Goal: Communication & Community: Share content

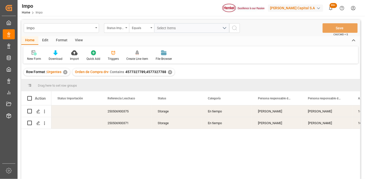
click at [116, 112] on div "250506900375" at bounding box center [127, 112] width 50 height 12
click at [170, 71] on div "✕" at bounding box center [170, 72] width 4 height 4
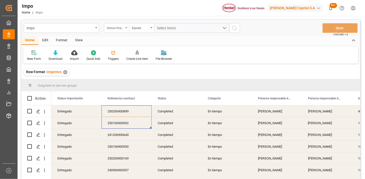
click at [114, 27] on div "Status Importación" at bounding box center [115, 28] width 17 height 6
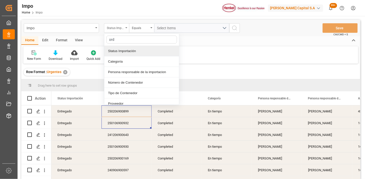
type input "orde"
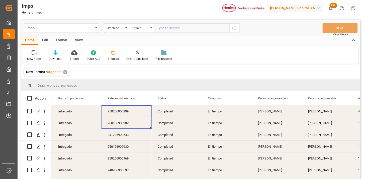
click at [81, 39] on div "View" at bounding box center [78, 40] width 15 height 9
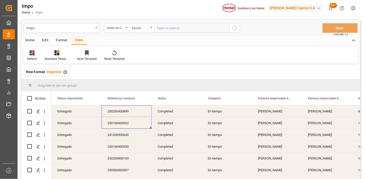
click at [31, 54] on icon at bounding box center [32, 52] width 5 height 5
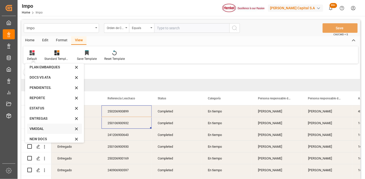
scroll to position [28, 0]
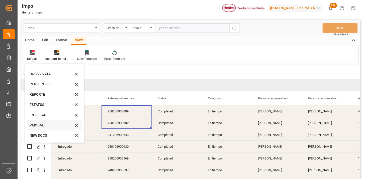
click at [43, 124] on div "VMODAL" at bounding box center [52, 125] width 44 height 5
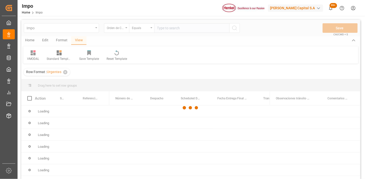
scroll to position [28, 0]
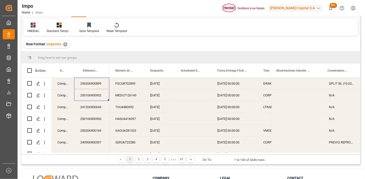
click at [152, 88] on div "[DATE]" at bounding box center [159, 84] width 31 height 12
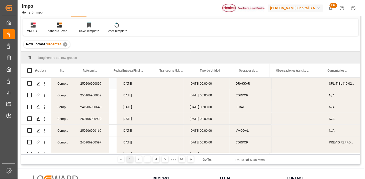
scroll to position [0, 104]
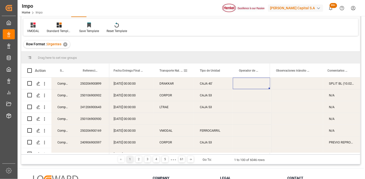
click at [184, 71] on span at bounding box center [185, 70] width 5 height 5
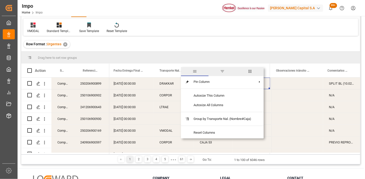
click at [222, 72] on span "filter" at bounding box center [222, 71] width 5 height 5
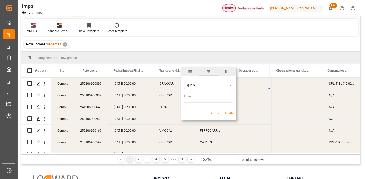
click at [197, 84] on div "Equals" at bounding box center [206, 85] width 42 height 4
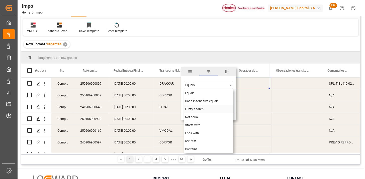
click at [194, 111] on span "Fuzzy search" at bounding box center [194, 109] width 19 height 4
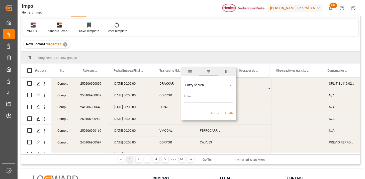
click at [198, 99] on input "Filter Value" at bounding box center [208, 98] width 49 height 10
type input "VMODAL"
click at [214, 113] on button "Apply" at bounding box center [214, 113] width 9 height 5
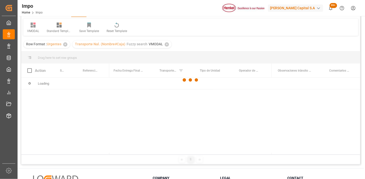
scroll to position [56, 0]
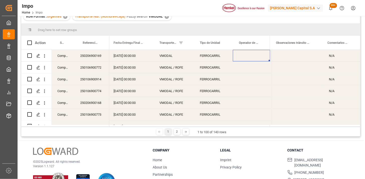
click at [170, 58] on div "VMODAL" at bounding box center [173, 56] width 40 height 12
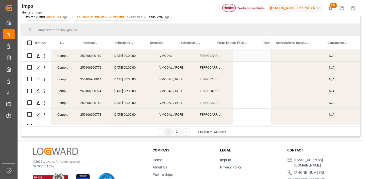
scroll to position [0, 0]
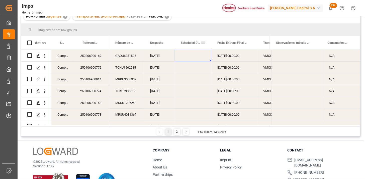
click at [204, 42] on span at bounding box center [203, 43] width 5 height 5
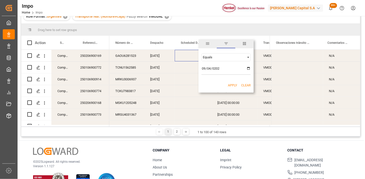
type input "[DATE]"
drag, startPoint x: 232, startPoint y: 86, endPoint x: 232, endPoint y: 82, distance: 3.8
click at [231, 85] on button "Apply" at bounding box center [232, 85] width 9 height 5
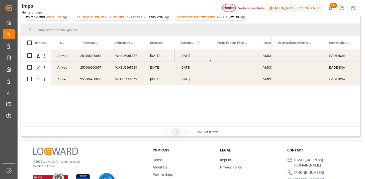
click at [243, 64] on div "Press SPACE to select this row." at bounding box center [234, 68] width 46 height 12
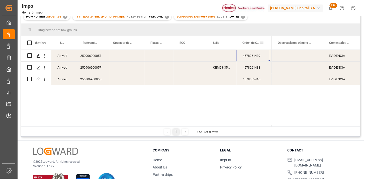
click at [246, 46] on div "Orden de Compra drv" at bounding box center [250, 43] width 17 height 14
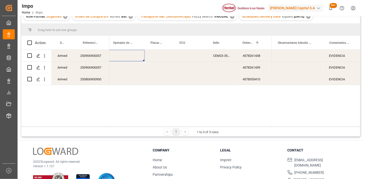
click at [123, 58] on div "Press SPACE to select this row." at bounding box center [125, 56] width 37 height 12
click at [185, 55] on div "Press SPACE to select this row." at bounding box center [190, 56] width 33 height 12
click at [184, 55] on input "Press SPACE to select this row." at bounding box center [190, 59] width 25 height 10
type input "FXEU236628"
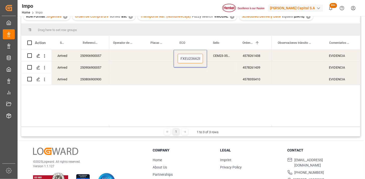
scroll to position [0, 1]
click at [120, 57] on div "Press SPACE to select this row." at bounding box center [125, 56] width 37 height 12
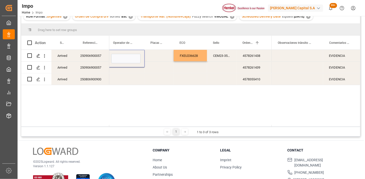
click at [120, 57] on input "Press SPACE to select this row." at bounding box center [125, 59] width 29 height 10
type input "[DEMOGRAPHIC_DATA][PERSON_NAME]"
click at [159, 59] on div "Press SPACE to select this row." at bounding box center [159, 56] width 29 height 12
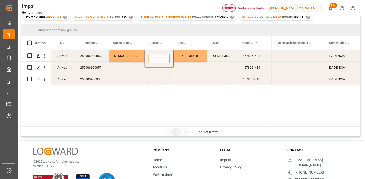
click at [158, 59] on input "Press SPACE to select this row." at bounding box center [159, 59] width 21 height 10
type input "77BK9D"
click at [126, 69] on div "Press SPACE to select this row." at bounding box center [125, 68] width 37 height 12
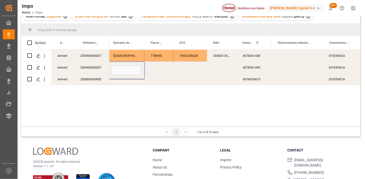
click at [126, 69] on input "Press SPACE to select this row." at bounding box center [125, 71] width 29 height 10
type input "AMINADAB CASTILLLO"
click at [159, 68] on div "Press SPACE to select this row." at bounding box center [159, 68] width 29 height 12
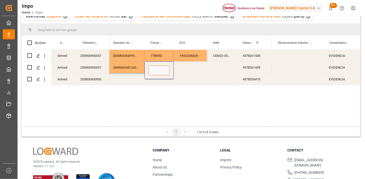
click at [159, 68] on input "Press SPACE to select this row." at bounding box center [159, 71] width 21 height 10
type input "18AV7C"
click at [191, 67] on div "Press SPACE to select this row." at bounding box center [190, 68] width 33 height 12
click at [190, 66] on div "Press SPACE to select this row." at bounding box center [190, 68] width 33 height 12
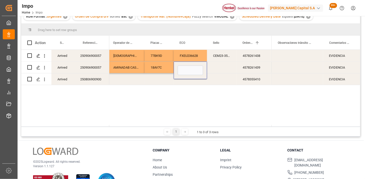
click at [189, 66] on input "Press SPACE to select this row." at bounding box center [190, 71] width 25 height 10
type input "XFEU669991"
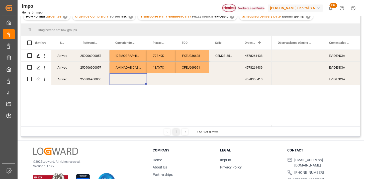
click at [118, 81] on div "Press SPACE to select this row." at bounding box center [128, 79] width 37 height 12
click at [123, 94] on div "VMODAL / ROFE FERROCARRIL [PERSON_NAME] 77BK9D FXEU236628 CEM23-3548041 4578261…" at bounding box center [190, 88] width 162 height 77
click at [129, 78] on input "Press SPACE to select this row." at bounding box center [128, 76] width 29 height 10
type input "[PERSON_NAME]"
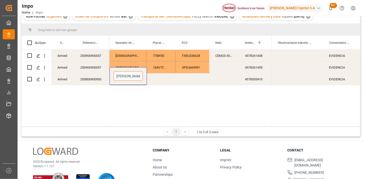
scroll to position [0, 2]
click at [162, 78] on div "Press SPACE to select this row." at bounding box center [161, 79] width 29 height 12
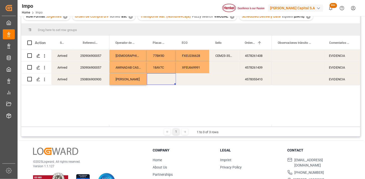
click at [162, 78] on div "Press SPACE to select this row." at bounding box center [161, 79] width 29 height 12
click at [162, 78] on input "Press SPACE to select this row." at bounding box center [161, 76] width 21 height 10
type input "27BK7N"
click at [187, 78] on div "Press SPACE to select this row." at bounding box center [192, 79] width 33 height 12
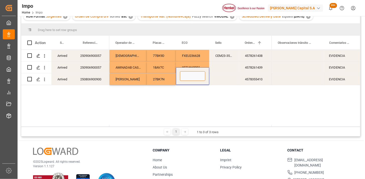
click at [186, 78] on input "Press SPACE to select this row." at bounding box center [192, 76] width 25 height 10
type input "FXEU235172"
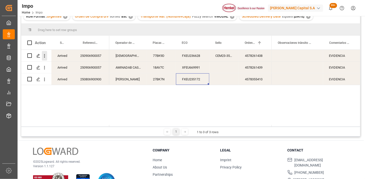
click at [46, 57] on icon "open menu" at bounding box center [44, 55] width 5 height 5
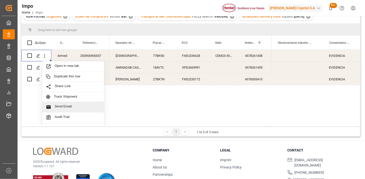
click at [74, 104] on div "Send Email" at bounding box center [73, 107] width 62 height 11
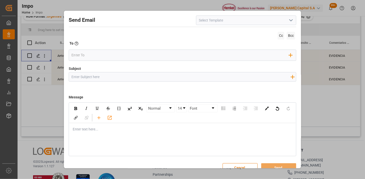
click at [290, 20] on icon "open menu" at bounding box center [291, 20] width 6 height 6
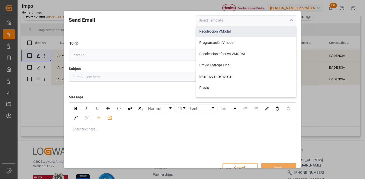
click at [276, 28] on div "Recolección VModal" at bounding box center [246, 31] width 100 height 11
type input "Recolección VModal"
type input "RECOLECCIÓN {{scheduledDeliveryDate}} || OC {{customerpoDerived}} || {{freightF…"
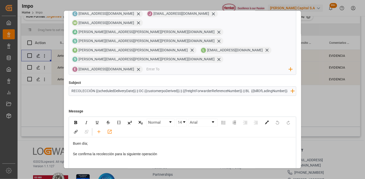
scroll to position [48, 0]
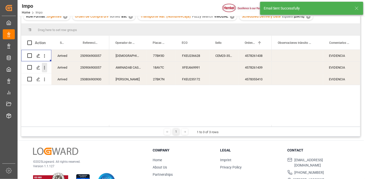
click at [45, 68] on icon "open menu" at bounding box center [44, 67] width 5 height 5
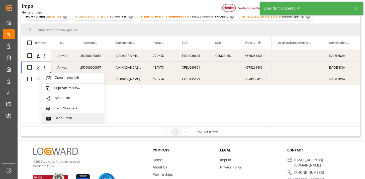
click at [76, 119] on span "Send Email" at bounding box center [78, 118] width 46 height 5
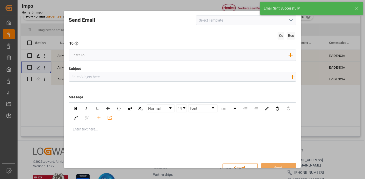
click at [288, 19] on icon "open menu" at bounding box center [291, 20] width 6 height 6
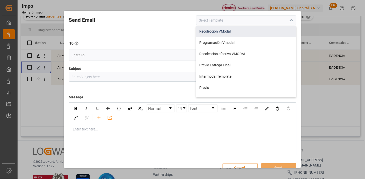
click at [242, 35] on div "Recolección VModal" at bounding box center [246, 31] width 100 height 11
type input "Recolección VModal"
type input "RECOLECCIÓN {{scheduledDeliveryDate}} || OC {{customerpoDerived}} || {{freightF…"
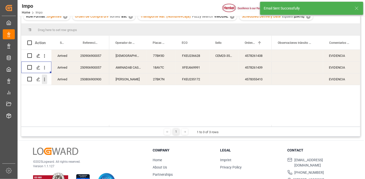
click at [44, 77] on icon "open menu" at bounding box center [44, 79] width 5 height 5
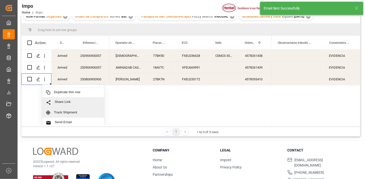
scroll to position [11, 0]
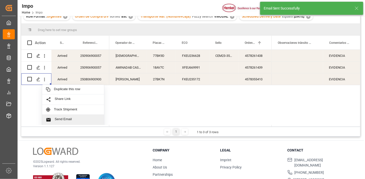
click at [77, 120] on span "Send Email" at bounding box center [78, 119] width 46 height 5
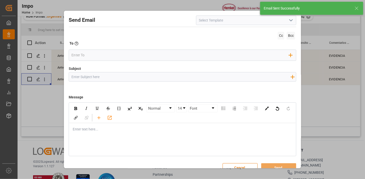
click at [289, 22] on icon "open menu" at bounding box center [291, 20] width 6 height 6
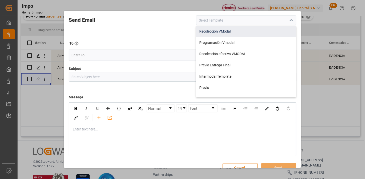
click at [244, 33] on div "Recolección VModal" at bounding box center [246, 31] width 100 height 11
type input "Recolección VModal"
type input "RECOLECCIÓN {{scheduledDeliveryDate}} || OC {{customerpoDerived}} || {{freightF…"
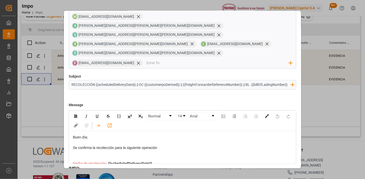
scroll to position [48, 0]
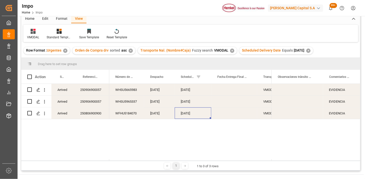
scroll to position [0, 0]
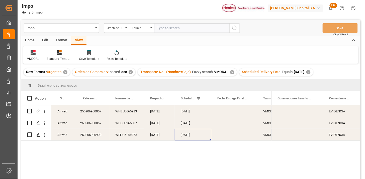
click at [311, 73] on div "✕" at bounding box center [308, 72] width 4 height 4
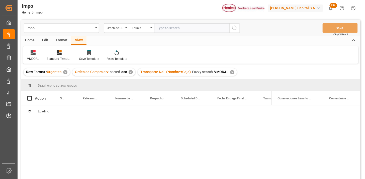
click at [231, 73] on div "✕" at bounding box center [232, 72] width 4 height 4
click at [131, 72] on div "✕" at bounding box center [131, 72] width 4 height 4
